Goal: Task Accomplishment & Management: Manage account settings

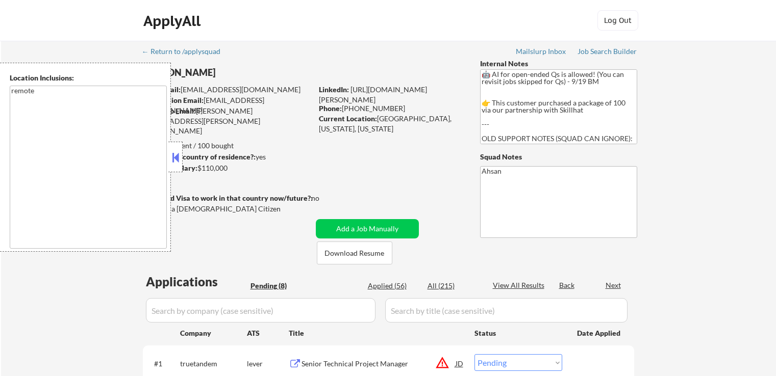
select select ""pending""
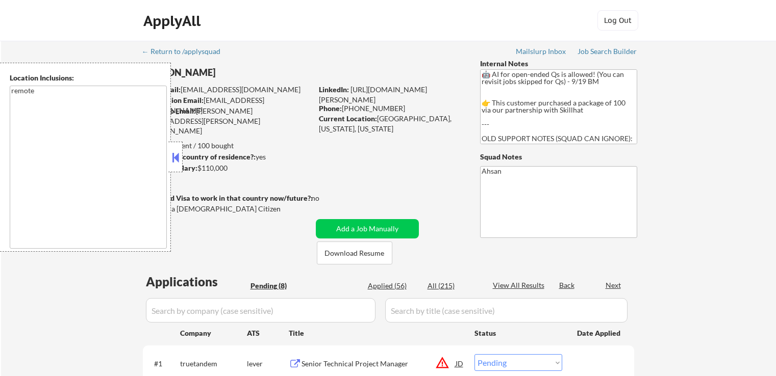
select select ""pending""
click at [170, 158] on button at bounding box center [175, 157] width 11 height 15
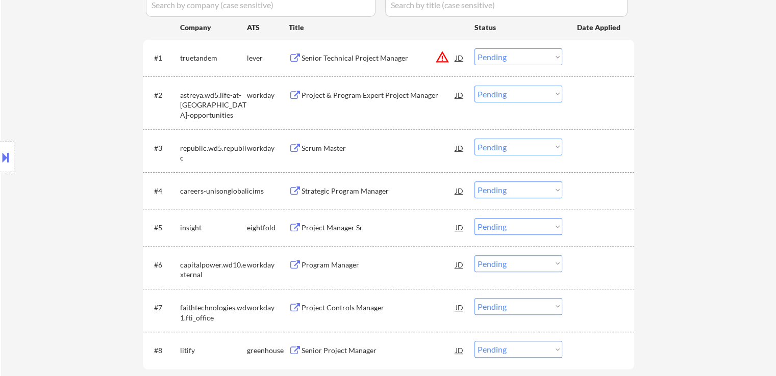
scroll to position [408, 0]
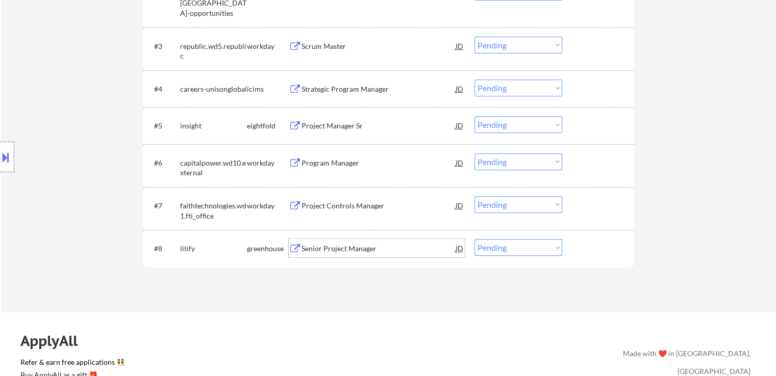
click at [304, 244] on div "Senior Project Manager" at bounding box center [378, 249] width 154 height 10
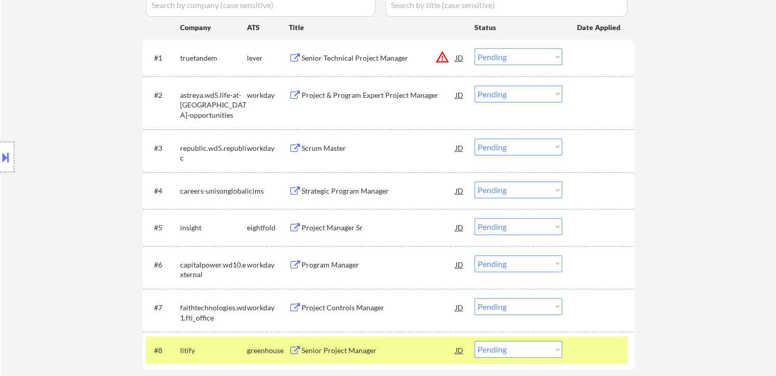
scroll to position [306, 0]
click at [328, 56] on div "Senior Technical Project Manager" at bounding box center [378, 58] width 154 height 10
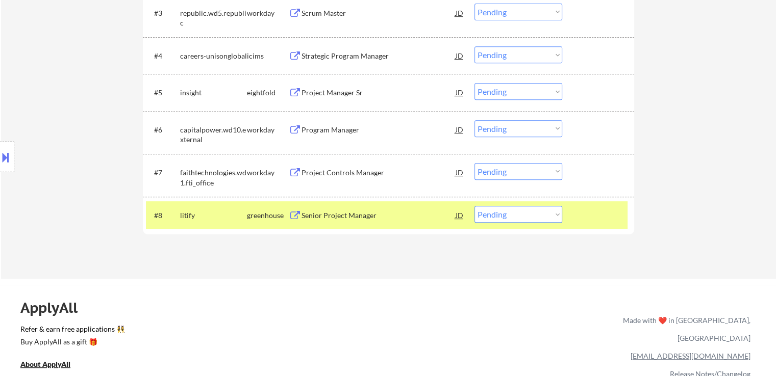
scroll to position [459, 0]
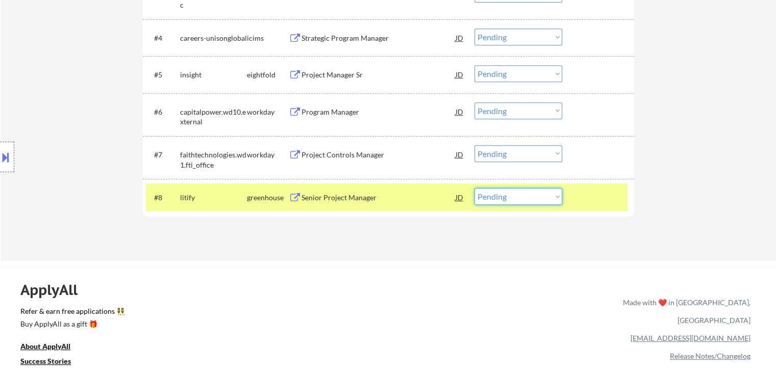
click at [519, 194] on select "Choose an option... Pending Applied Excluded (Questions) Excluded (Expired) Exc…" at bounding box center [518, 196] width 88 height 17
select select ""applied""
click at [474, 188] on select "Choose an option... Pending Applied Excluded (Questions) Excluded (Expired) Exc…" at bounding box center [518, 196] width 88 height 17
click at [551, 211] on div "#8 litify greenhouse Senior Project Manager [PERSON_NAME] an option... Pending …" at bounding box center [388, 197] width 491 height 37
click at [579, 199] on div at bounding box center [599, 197] width 45 height 18
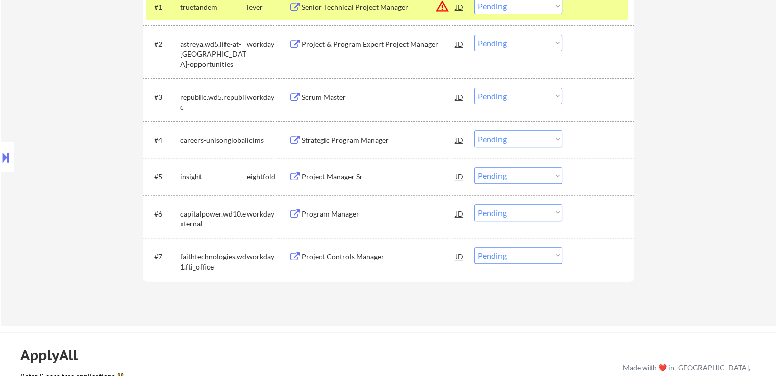
scroll to position [306, 0]
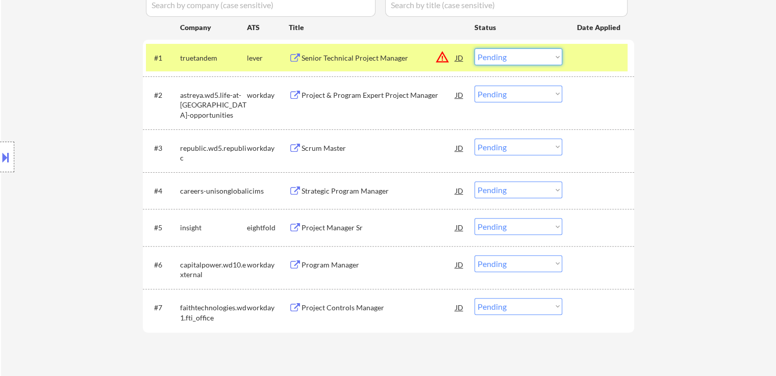
click at [494, 57] on select "Choose an option... Pending Applied Excluded (Questions) Excluded (Expired) Exc…" at bounding box center [518, 56] width 88 height 17
click at [474, 48] on select "Choose an option... Pending Applied Excluded (Questions) Excluded (Expired) Exc…" at bounding box center [518, 56] width 88 height 17
select select ""pending""
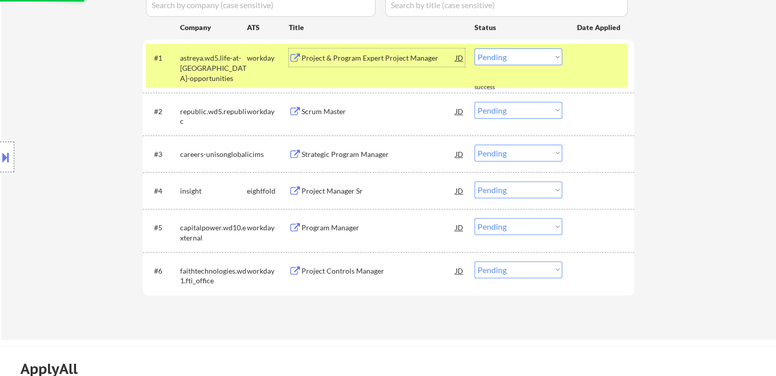
click at [314, 56] on div "Project & Program Expert Project Manager" at bounding box center [378, 58] width 154 height 10
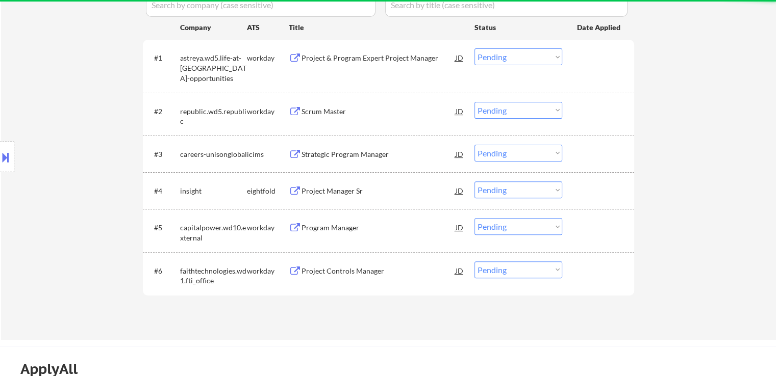
click at [306, 114] on div "Scrum Master" at bounding box center [378, 112] width 154 height 10
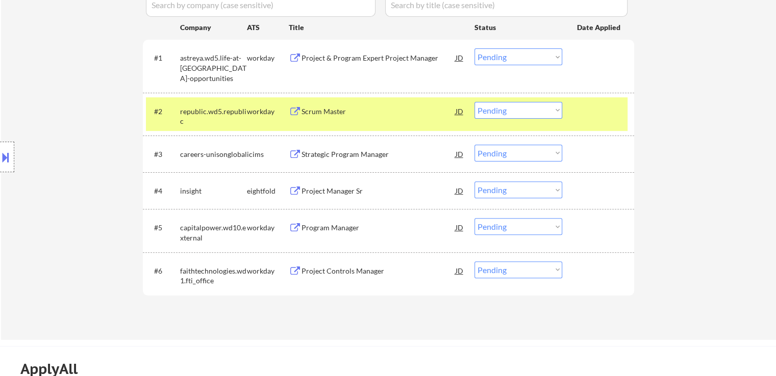
click at [307, 225] on div "Program Manager" at bounding box center [378, 228] width 154 height 10
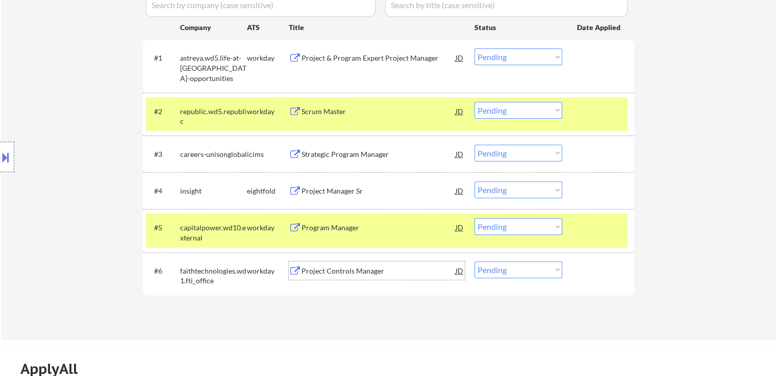
click at [326, 271] on div "Project Controls Manager" at bounding box center [378, 271] width 154 height 10
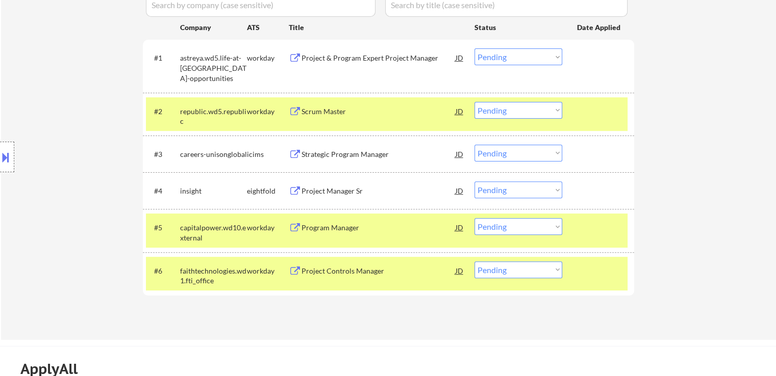
click at [0, 157] on button at bounding box center [5, 157] width 11 height 17
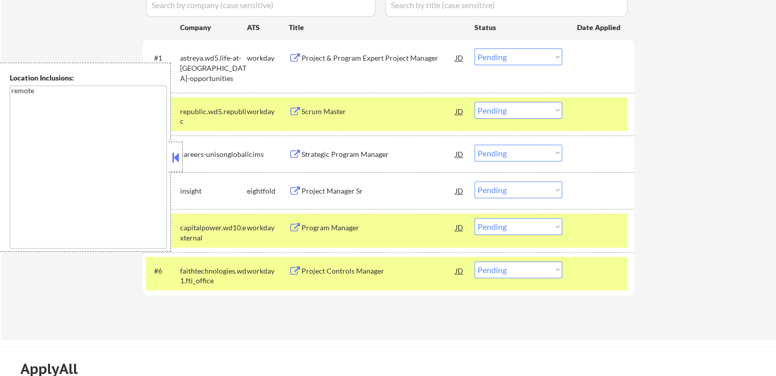
click at [509, 109] on select "Choose an option... Pending Applied Excluded (Questions) Excluded (Expired) Exc…" at bounding box center [518, 110] width 88 height 17
click at [474, 102] on select "Choose an option... Pending Applied Excluded (Questions) Excluded (Expired) Exc…" at bounding box center [518, 110] width 88 height 17
select select ""pending""
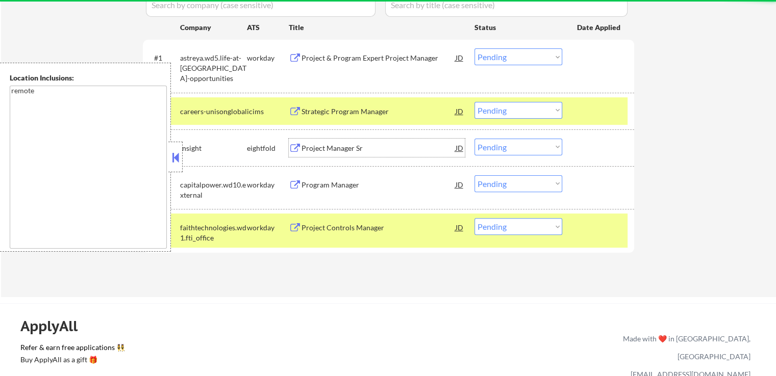
click at [339, 151] on div "Project Manager Sr" at bounding box center [378, 148] width 154 height 10
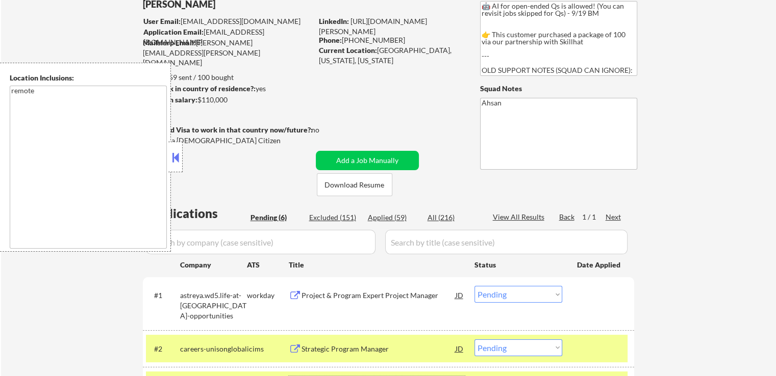
scroll to position [51, 0]
